Goal: Entertainment & Leisure: Consume media (video, audio)

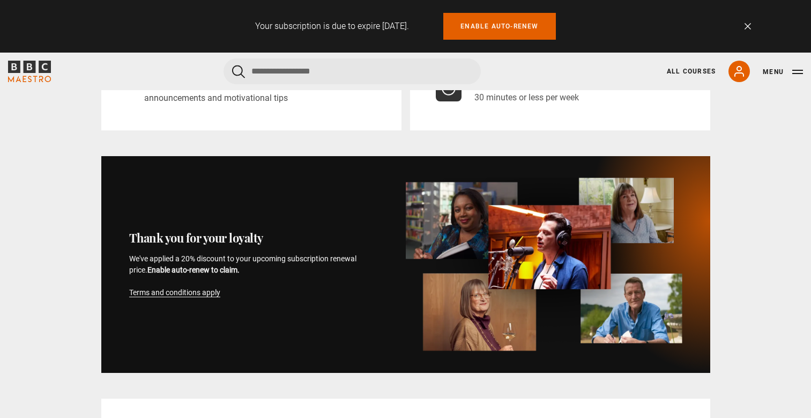
scroll to position [231, 0]
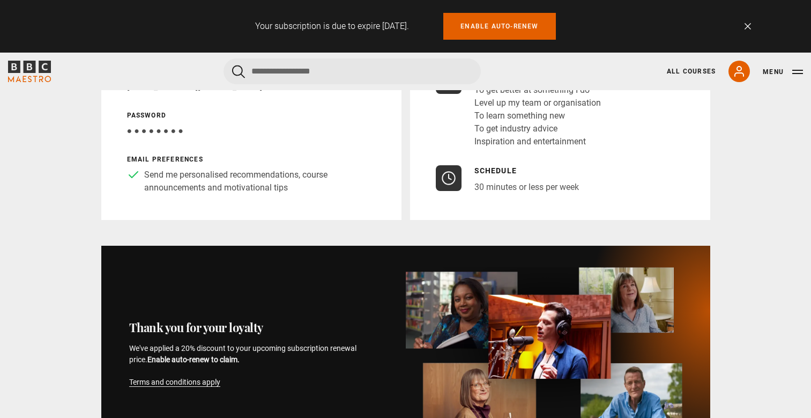
click at [36, 68] on icon "BBC Maestro" at bounding box center [29, 71] width 43 height 21
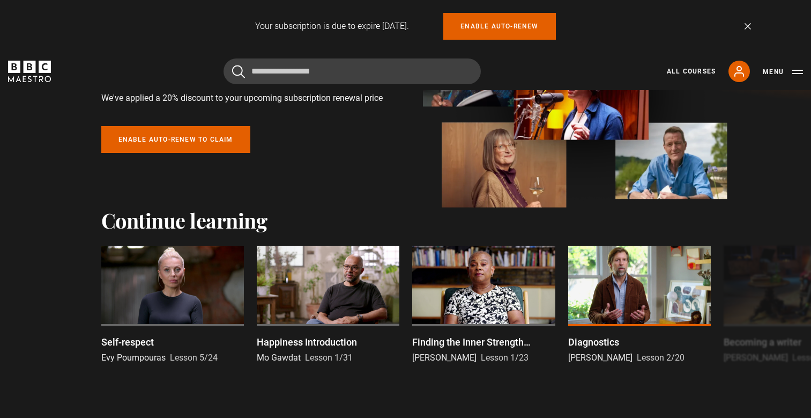
scroll to position [158, 0]
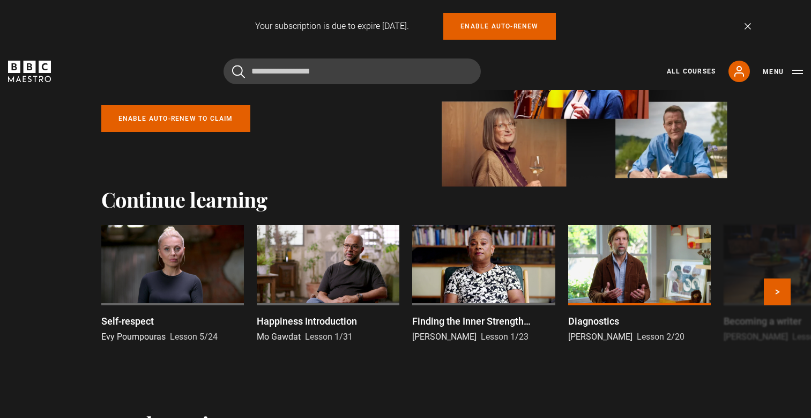
click at [183, 258] on div at bounding box center [172, 265] width 143 height 80
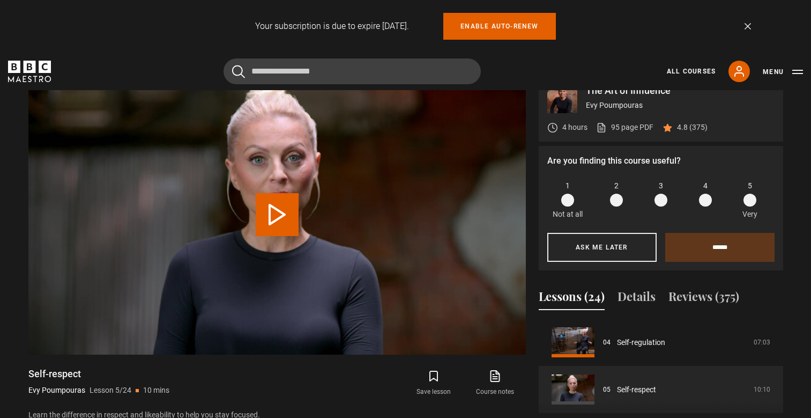
scroll to position [465, 0]
click at [266, 210] on button "Play Lesson Self-respect" at bounding box center [277, 214] width 43 height 43
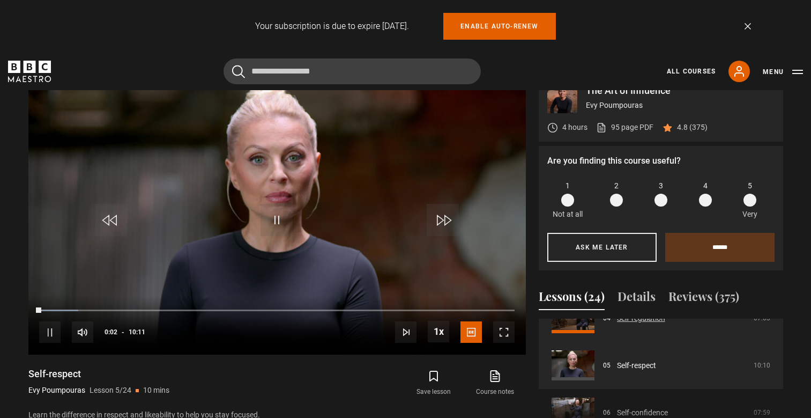
scroll to position [218, 0]
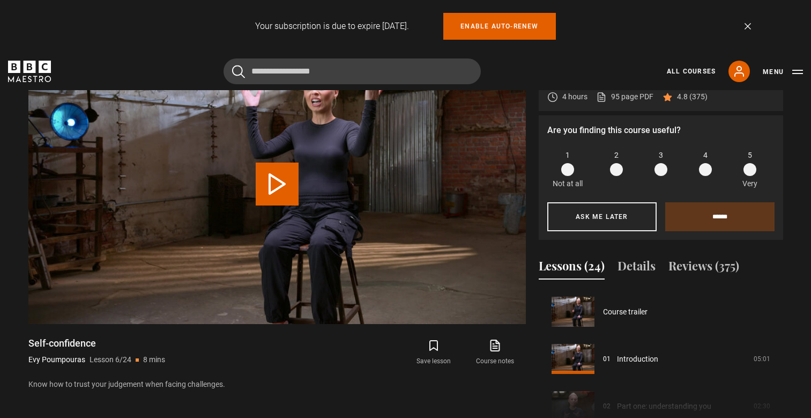
scroll to position [236, 0]
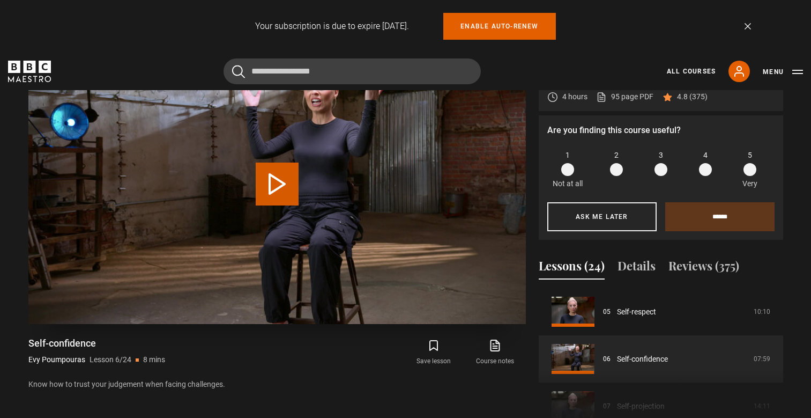
click at [280, 183] on button "Play Lesson Self-confidence" at bounding box center [277, 183] width 43 height 43
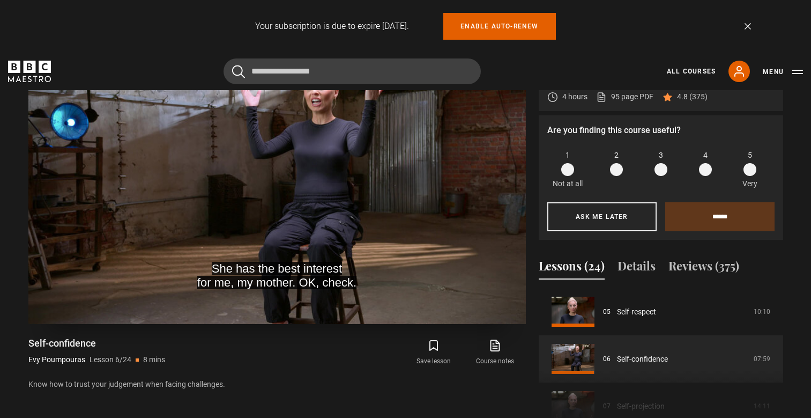
click at [55, 144] on video "Video Player" at bounding box center [277, 184] width 498 height 280
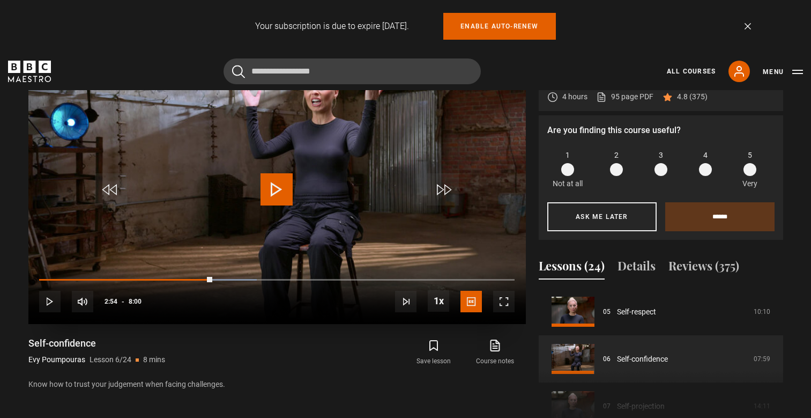
click at [271, 192] on span "Video Player" at bounding box center [277, 189] width 32 height 32
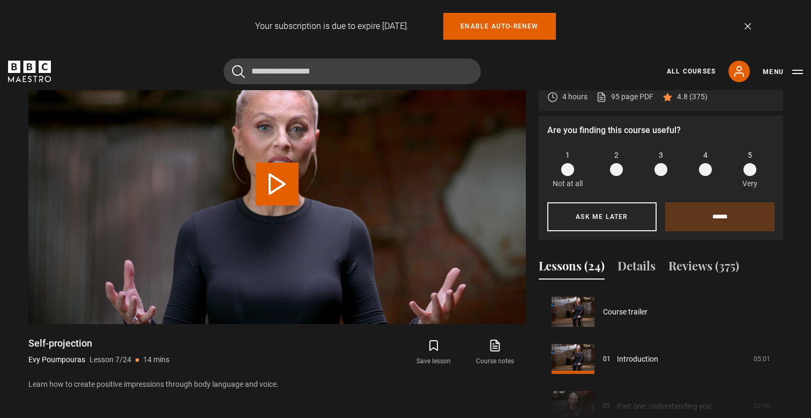
scroll to position [283, 0]
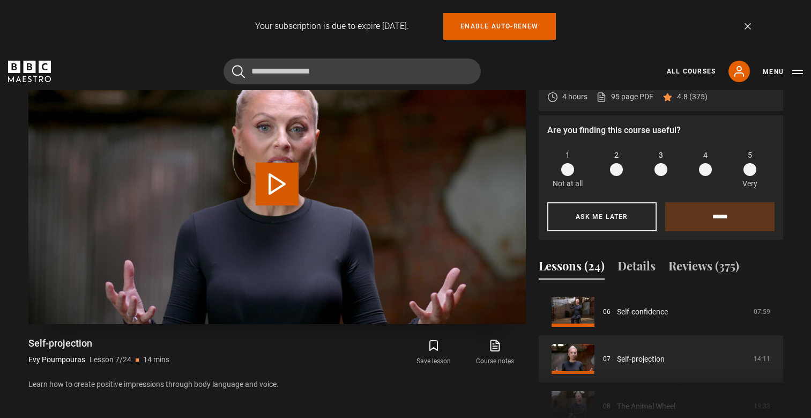
click at [281, 175] on button "Play Lesson Self-projection" at bounding box center [277, 183] width 43 height 43
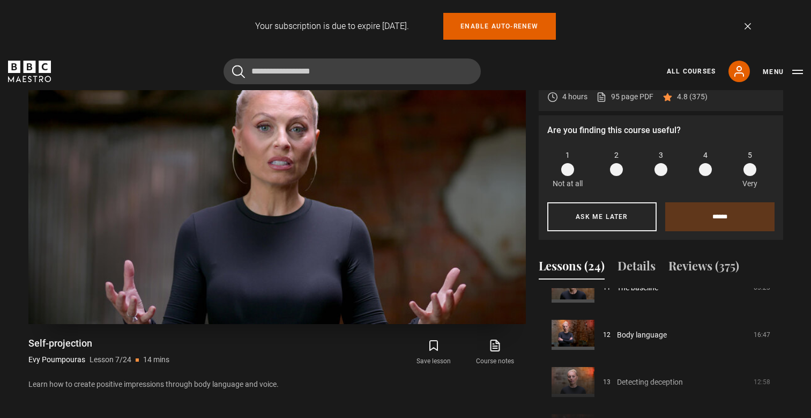
scroll to position [529, 0]
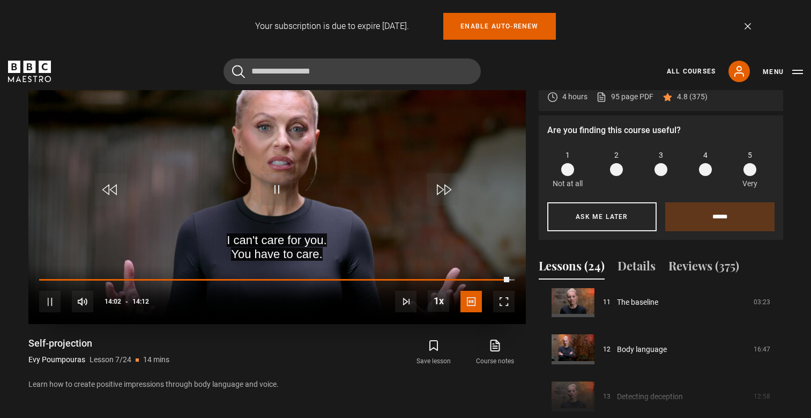
click at [56, 302] on span "Video Player" at bounding box center [49, 301] width 21 height 21
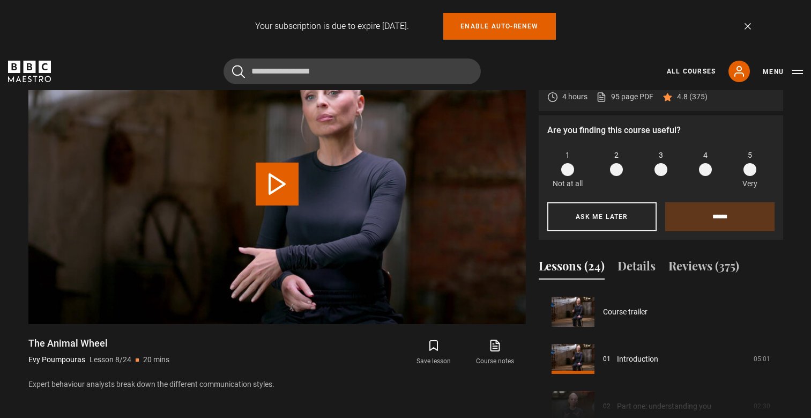
scroll to position [330, 0]
